Goal: Task Accomplishment & Management: Use online tool/utility

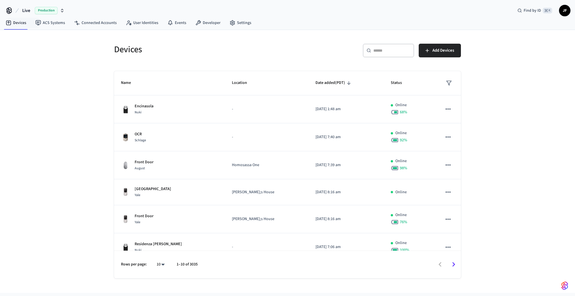
click at [32, 4] on div "Live Production Find by ID ⌘ K JF" at bounding box center [287, 8] width 575 height 17
click at [30, 8] on span "Live" at bounding box center [26, 10] width 8 height 7
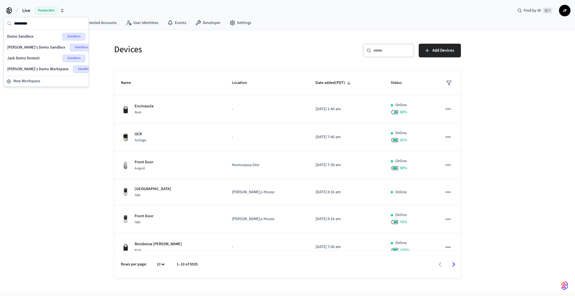
type input "*********"
click at [26, 35] on span "Demo Sandbox" at bounding box center [20, 37] width 27 height 6
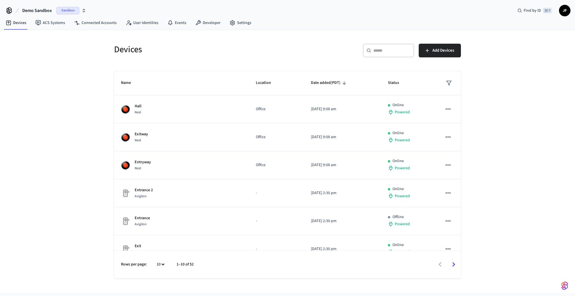
click at [298, 41] on div "​ ​ Add Devices" at bounding box center [372, 49] width 177 height 25
click at [253, 48] on h5 "Devices" at bounding box center [199, 50] width 170 height 12
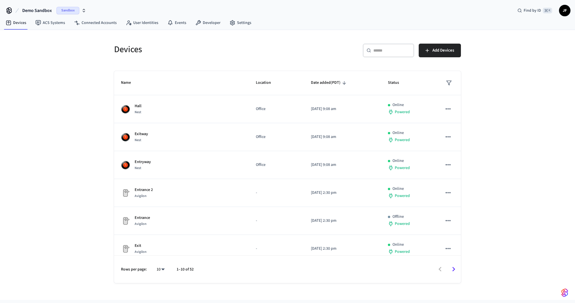
click at [3, 123] on div "Devices ​ ​ Add Devices Name Location Date added (PDT) Status Hall Nest Office …" at bounding box center [287, 165] width 575 height 270
click at [201, 51] on h5 "Devices" at bounding box center [199, 50] width 170 height 12
click at [289, 56] on div "​ ​ Add Devices" at bounding box center [372, 49] width 177 height 25
click at [440, 52] on span "Add Devices" at bounding box center [443, 50] width 22 height 7
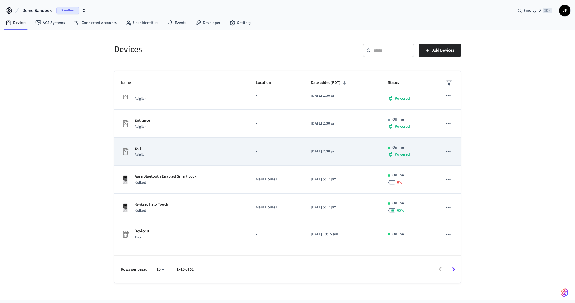
scroll to position [116, 0]
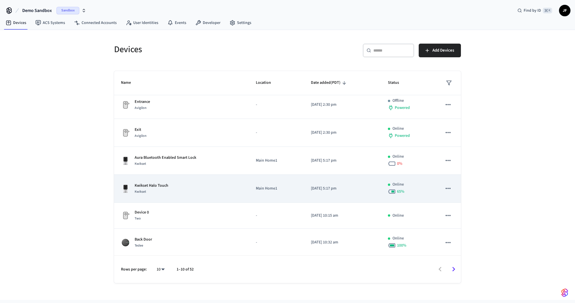
click at [169, 187] on div "Kwikset Halo Touch Kwikset" at bounding box center [181, 189] width 121 height 12
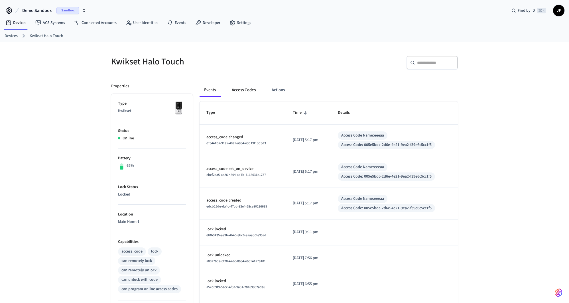
click at [246, 89] on button "Access Codes" at bounding box center [243, 90] width 33 height 14
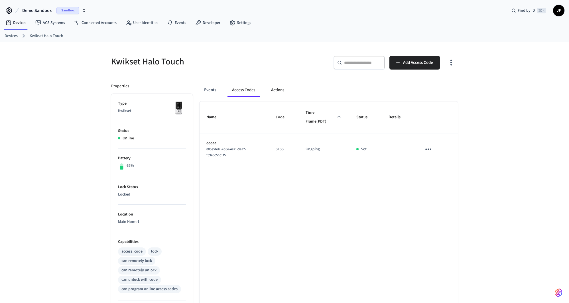
click at [285, 92] on button "Actions" at bounding box center [278, 90] width 22 height 14
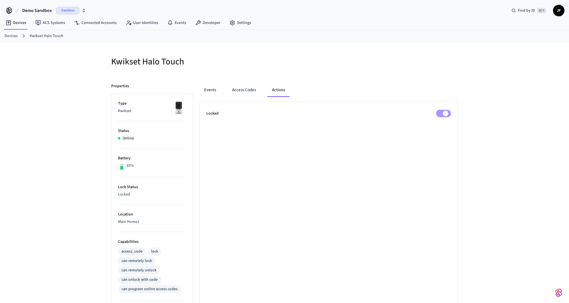
click at [297, 59] on div at bounding box center [373, 65] width 170 height 18
click at [11, 37] on link "Devices" at bounding box center [11, 36] width 13 height 6
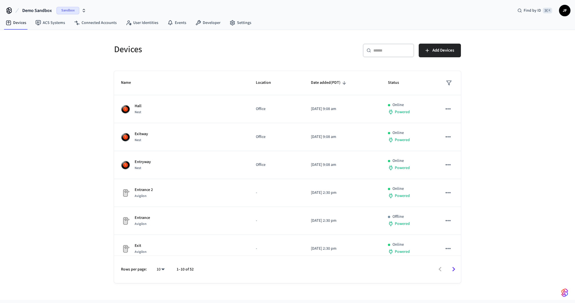
click at [26, 43] on div "Devices ​ ​ Add Devices Name Location Date added (PDT) Status Hall Nest Office …" at bounding box center [287, 165] width 575 height 270
click at [92, 30] on div "Devices ​ ​ Add Devices Name Location Date added (PDT) Status Hall Nest Office …" at bounding box center [287, 165] width 575 height 270
click at [94, 27] on link "Connected Accounts" at bounding box center [96, 23] width 52 height 10
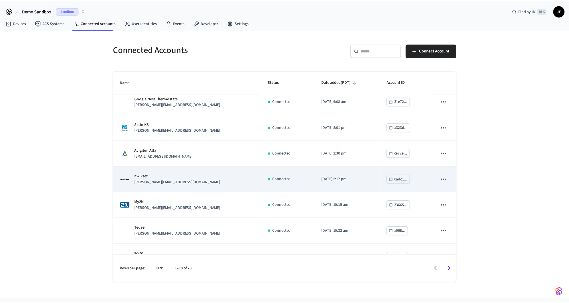
scroll to position [5, 0]
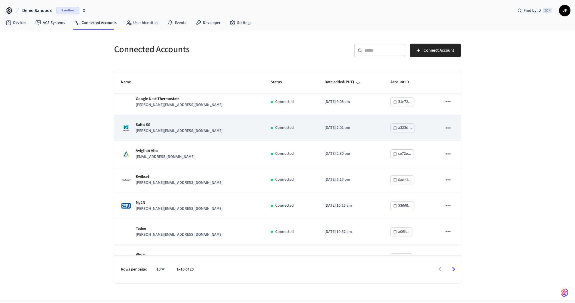
click at [214, 129] on div "Salto KS [PERSON_NAME][EMAIL_ADDRESS][DOMAIN_NAME]" at bounding box center [189, 128] width 136 height 12
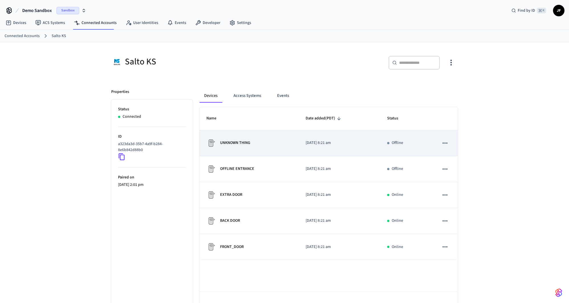
click at [253, 152] on td "UNKNOWN THING" at bounding box center [249, 143] width 99 height 26
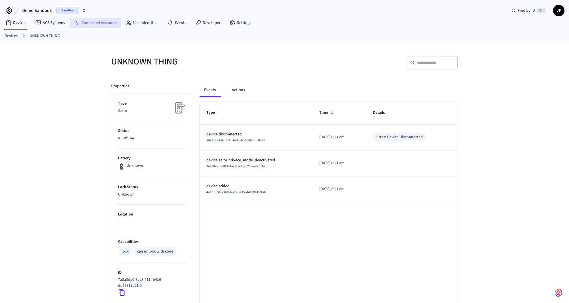
click at [93, 21] on link "Connected Accounts" at bounding box center [96, 23] width 52 height 10
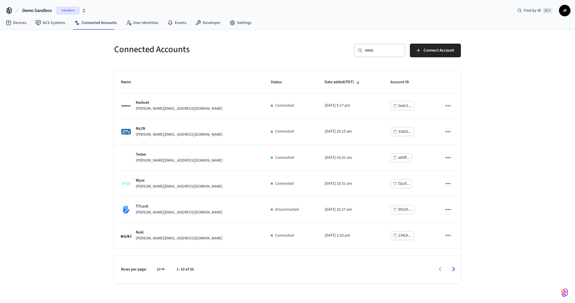
scroll to position [84, 0]
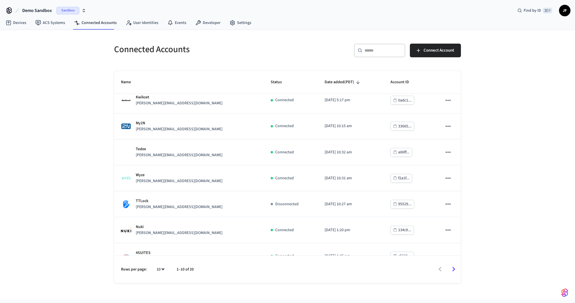
click at [92, 89] on div "Connected Accounts ​ ​ Connect Account Name Status Date added (PDT) Account ID …" at bounding box center [287, 165] width 575 height 270
click at [212, 40] on div "Connected Accounts" at bounding box center [195, 49] width 177 height 25
click at [208, 17] on nav "Devices ACS Systems Connected Accounts User Identities Events Developer Settings" at bounding box center [128, 23] width 255 height 13
click at [207, 18] on link "Developer" at bounding box center [208, 23] width 34 height 10
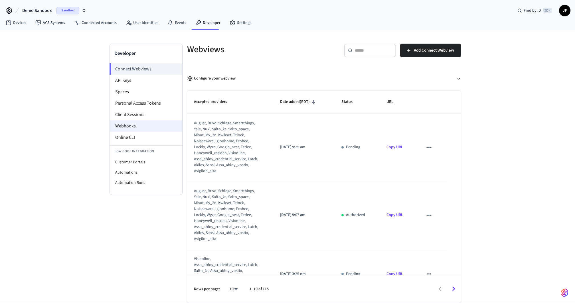
click at [154, 125] on li "Webhooks" at bounding box center [146, 125] width 72 height 11
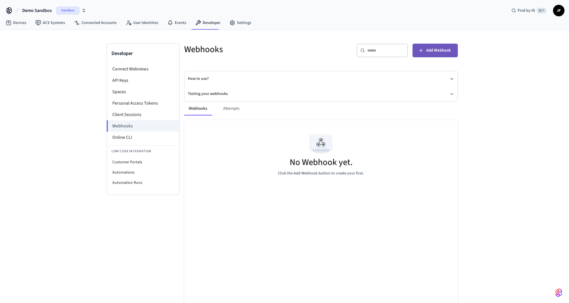
click at [428, 48] on span "Add Webhook" at bounding box center [438, 50] width 25 height 7
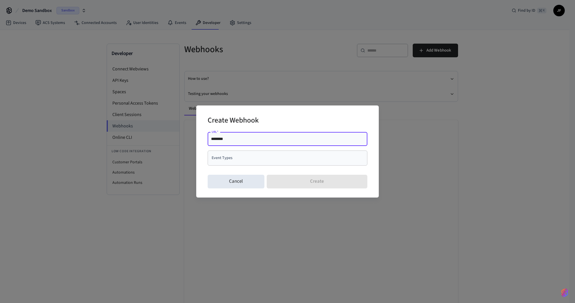
click at [260, 164] on div "Event Types" at bounding box center [288, 158] width 160 height 15
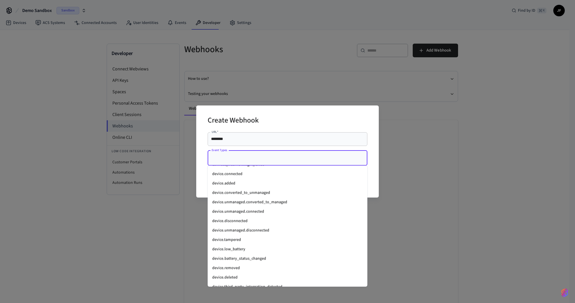
scroll to position [534, 0]
click at [63, 51] on div "Create Webhook URL   * ******** URL   * Event Types Event Types Cancel Create" at bounding box center [287, 151] width 575 height 303
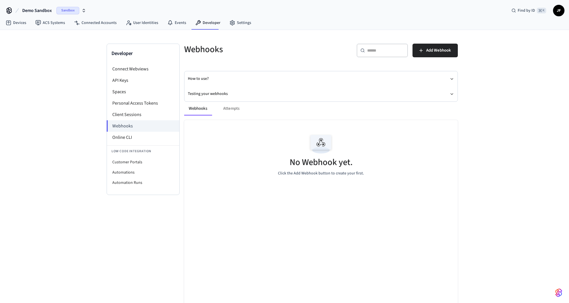
click at [54, 78] on div "Developer Connect Webviews API Keys Spaces Personal Access Tokens Client Sessio…" at bounding box center [284, 168] width 569 height 277
click at [55, 88] on div "Developer Connect Webviews API Keys Spaces Personal Access Tokens Client Sessio…" at bounding box center [284, 168] width 569 height 277
click at [24, 27] on link "Devices" at bounding box center [16, 23] width 30 height 10
